Goal: Task Accomplishment & Management: Use online tool/utility

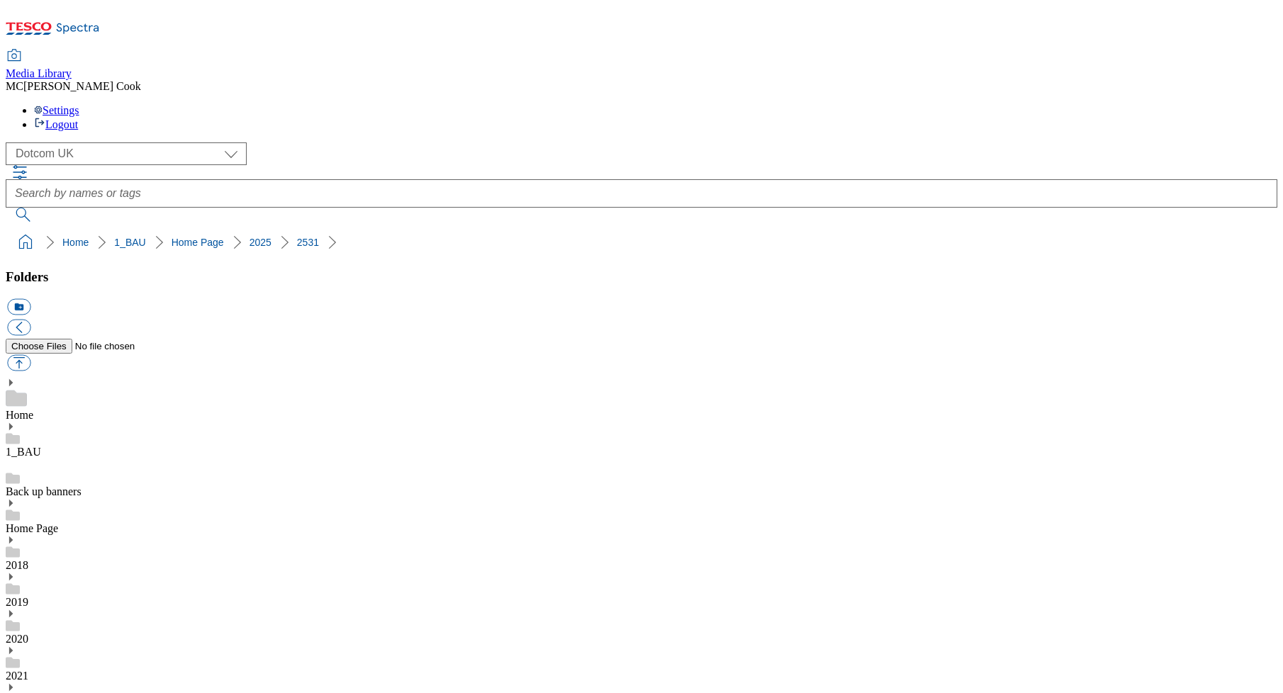
select select "flare-homepage"
click at [100, 18] on icon at bounding box center [53, 33] width 94 height 30
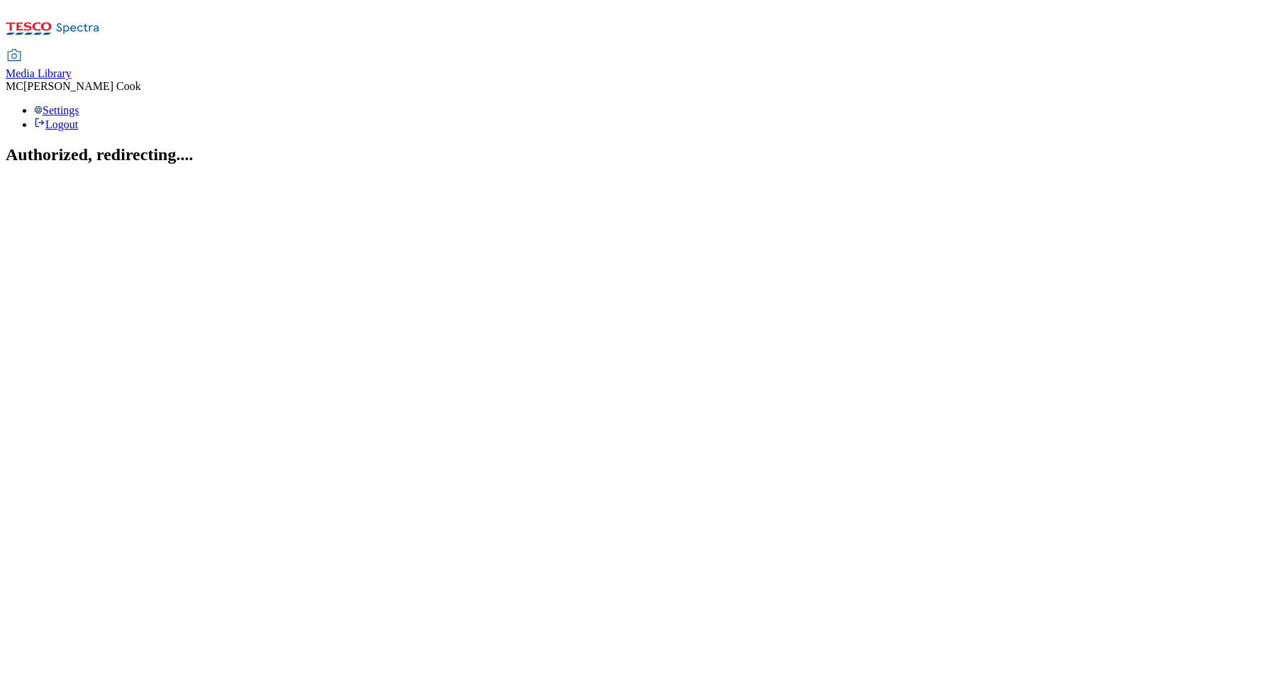
click at [72, 67] on span "Media Library" at bounding box center [39, 73] width 66 height 12
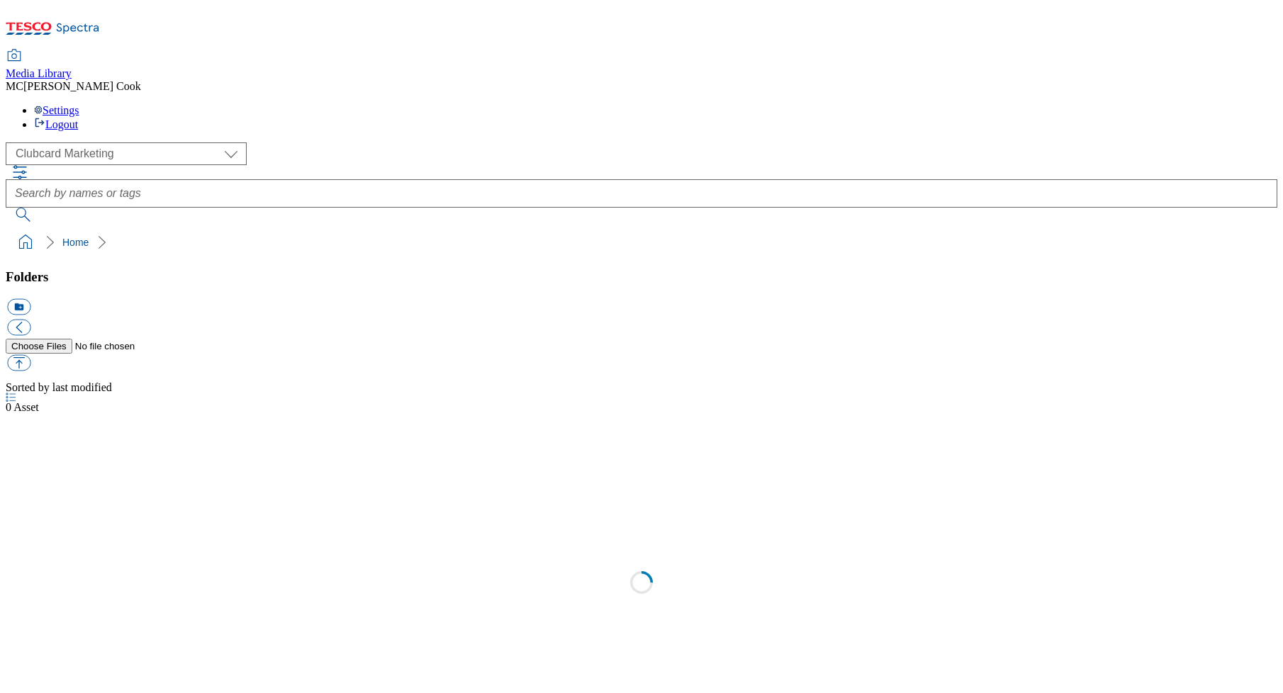
scroll to position [1, 0]
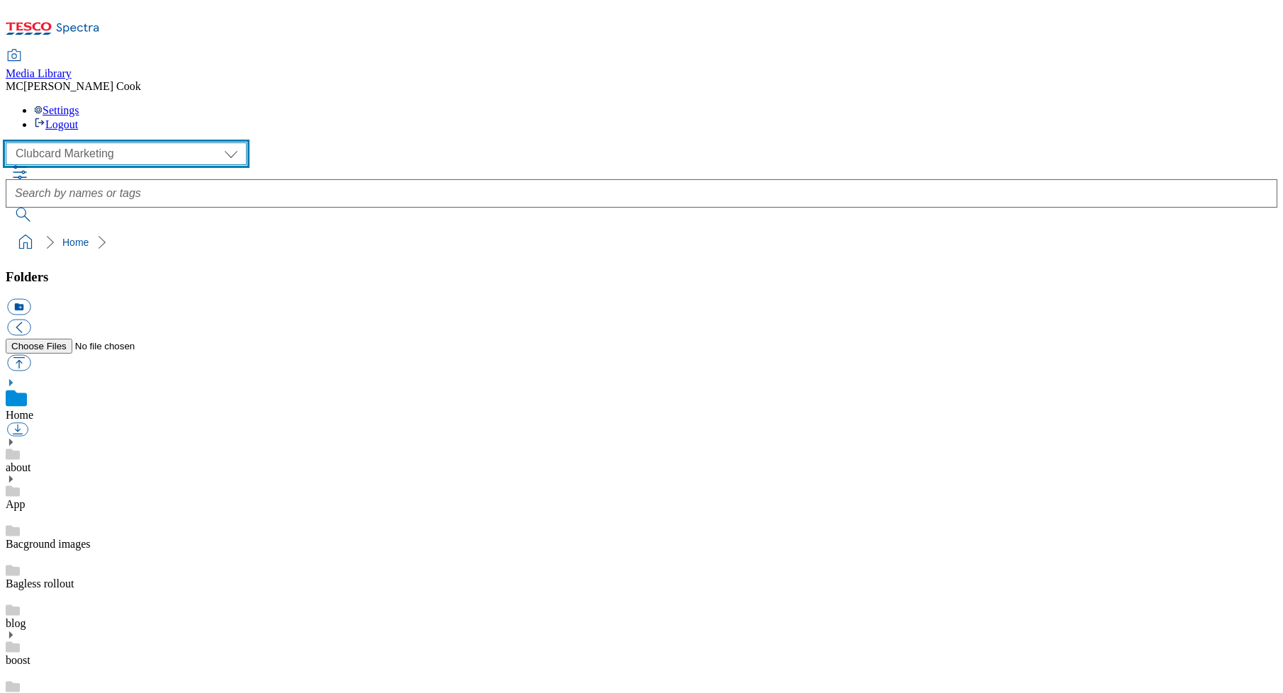
click at [80, 142] on select "Clubcard Marketing Dotcom UK Emails GHS Marketing UK GHS Product UK GHS ROI" at bounding box center [126, 153] width 241 height 23
select select "flare-homepage"
click at [10, 142] on select "Clubcard Marketing Dotcom UK Emails GHS Marketing UK GHS Product UK GHS ROI" at bounding box center [126, 153] width 241 height 23
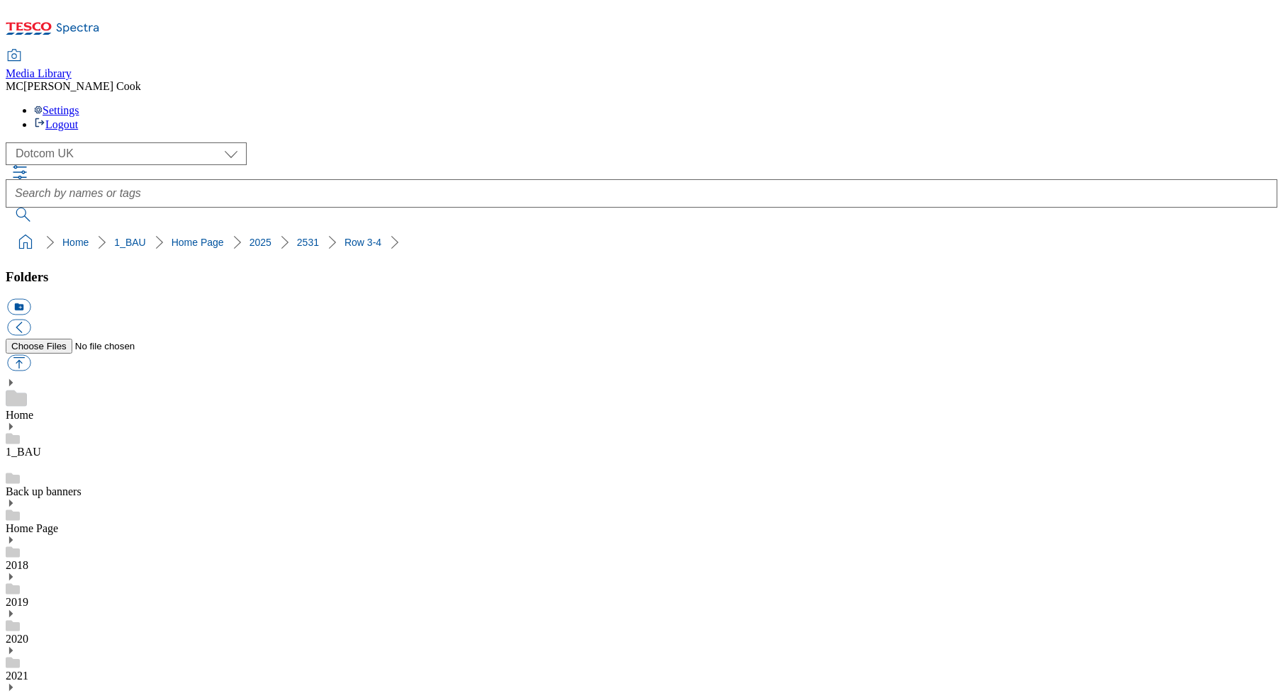
scroll to position [894, 0]
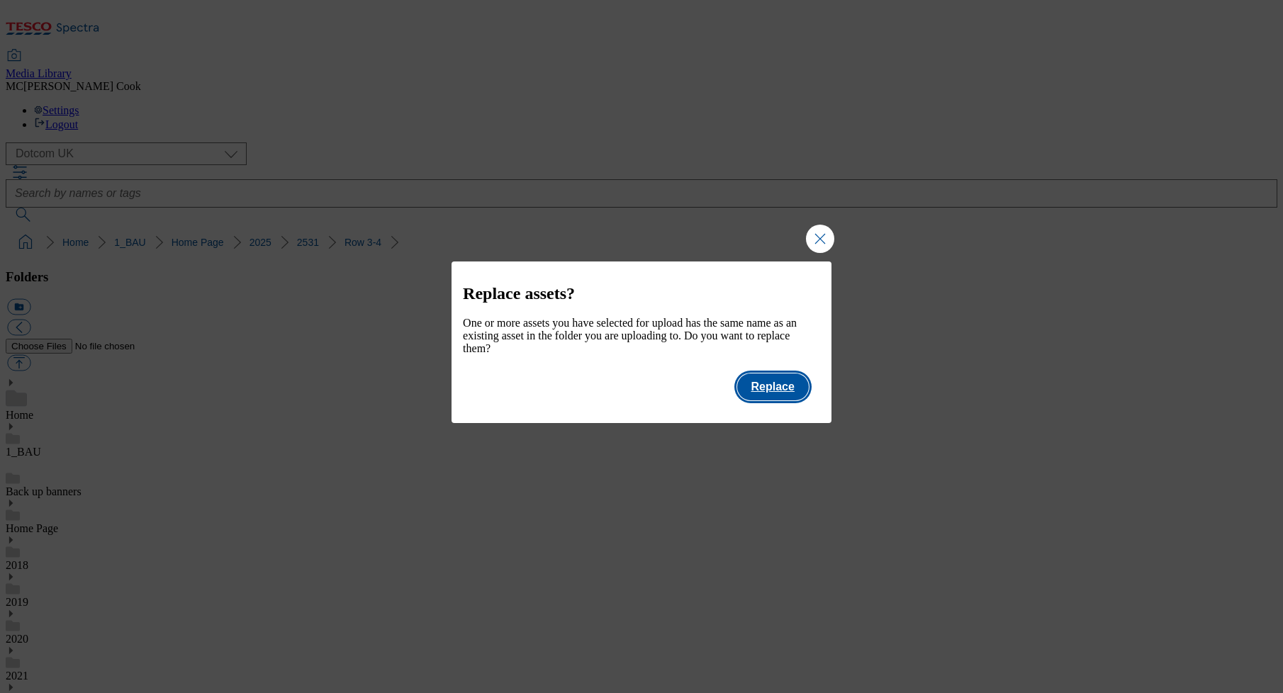
click at [766, 393] on button "Replace" at bounding box center [773, 387] width 72 height 27
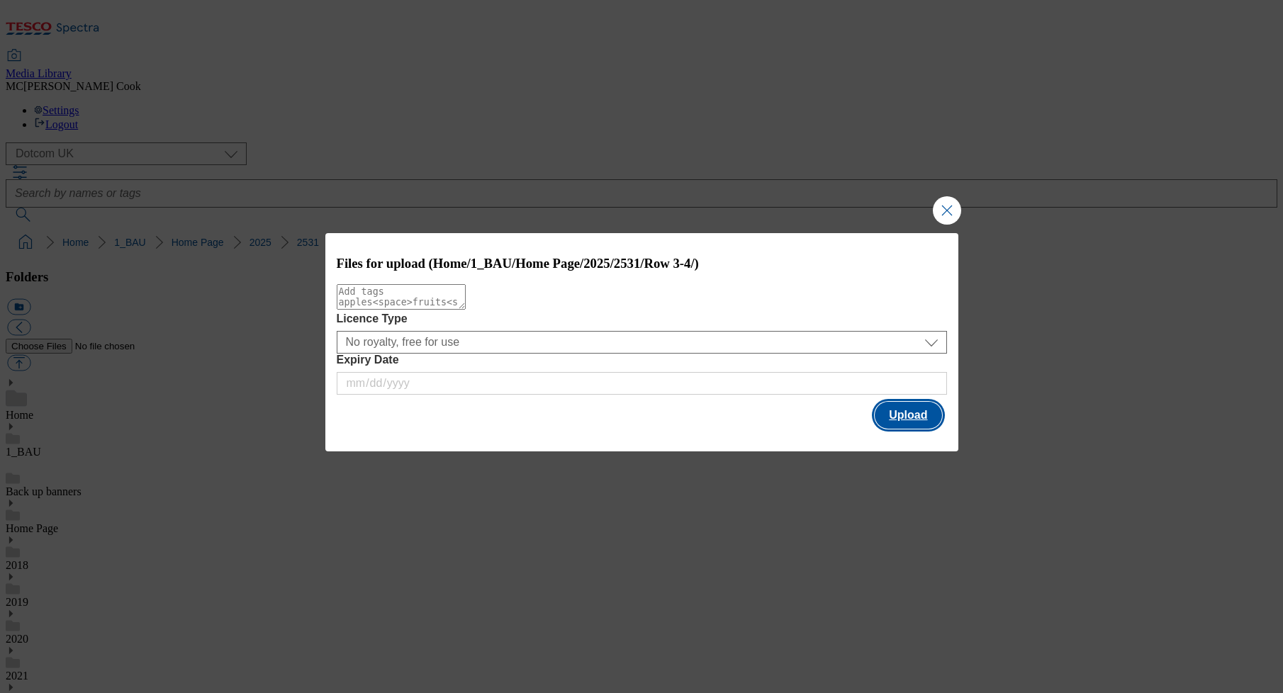
drag, startPoint x: 913, startPoint y: 418, endPoint x: 810, endPoint y: 416, distance: 102.8
click at [913, 418] on button "Upload" at bounding box center [908, 415] width 67 height 27
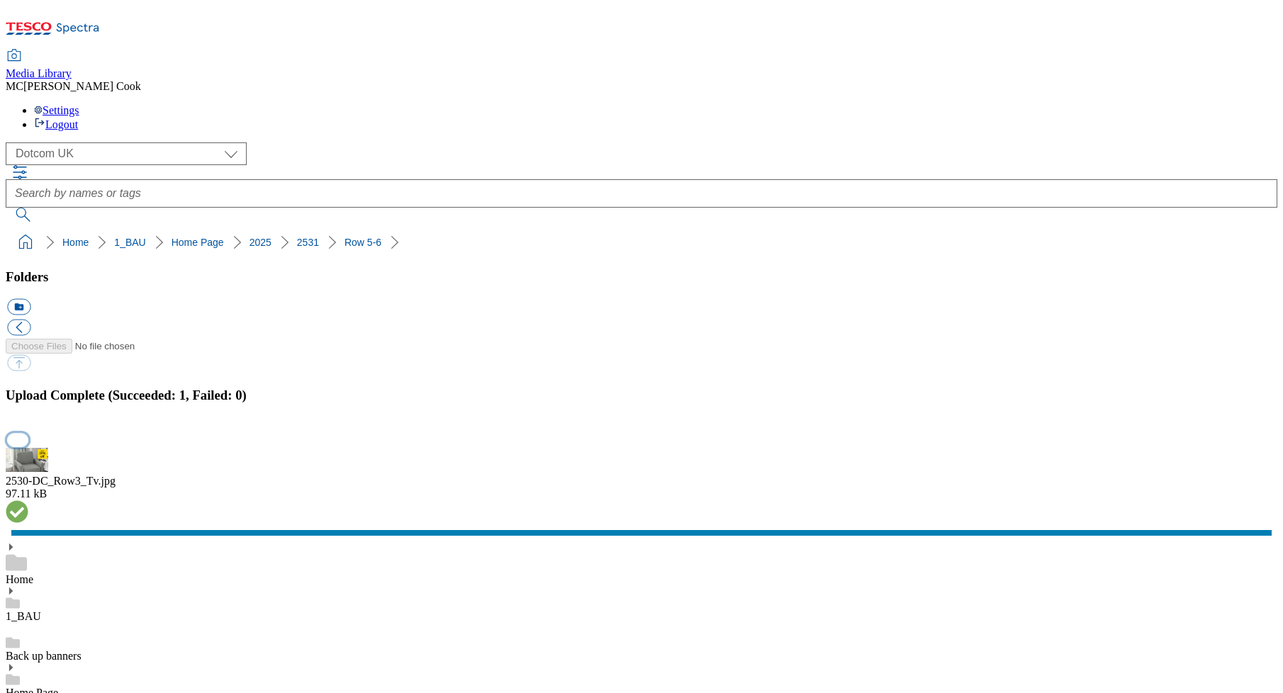
click at [28, 433] on button "button" at bounding box center [17, 439] width 21 height 13
